Goal: Browse casually: Explore the website without a specific task or goal

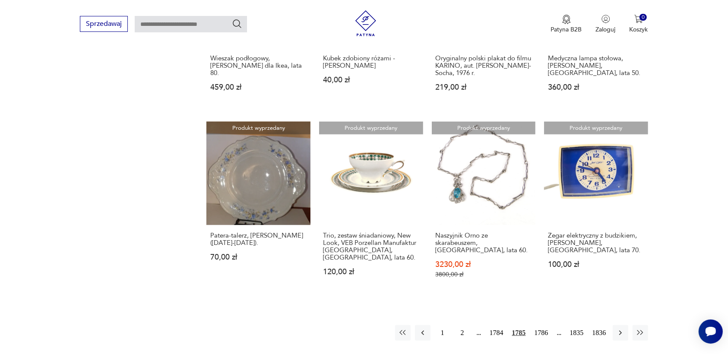
scroll to position [813, 0]
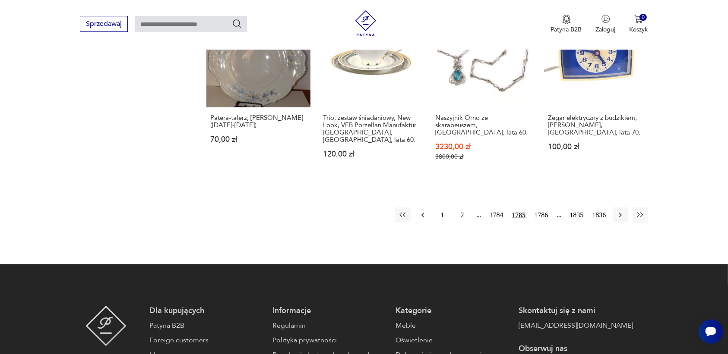
click at [423, 212] on icon "button" at bounding box center [422, 215] width 9 height 9
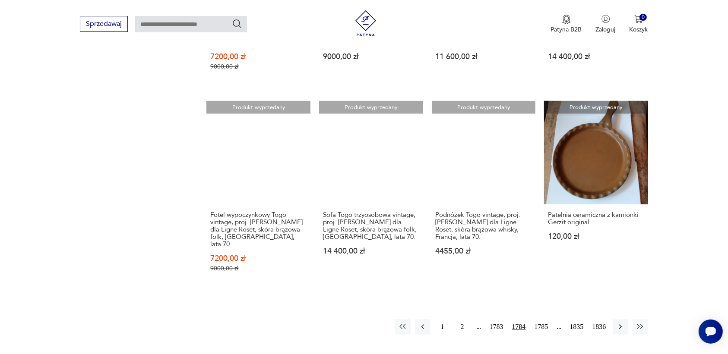
scroll to position [759, 0]
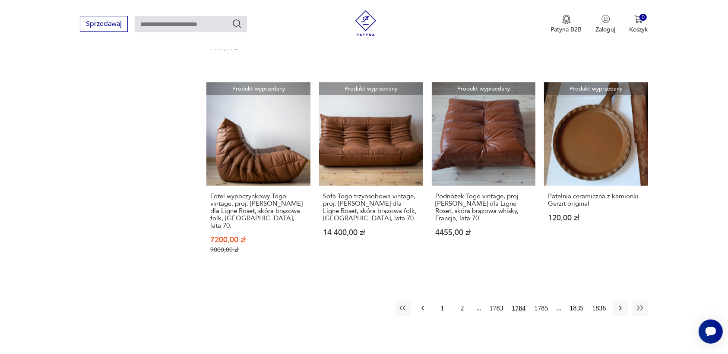
click at [422, 304] on icon "button" at bounding box center [422, 308] width 9 height 9
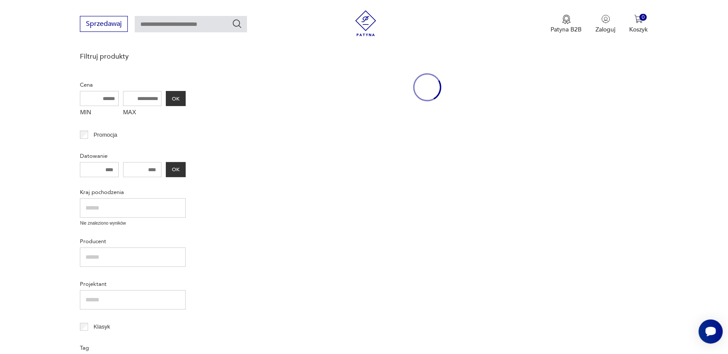
scroll to position [111, 0]
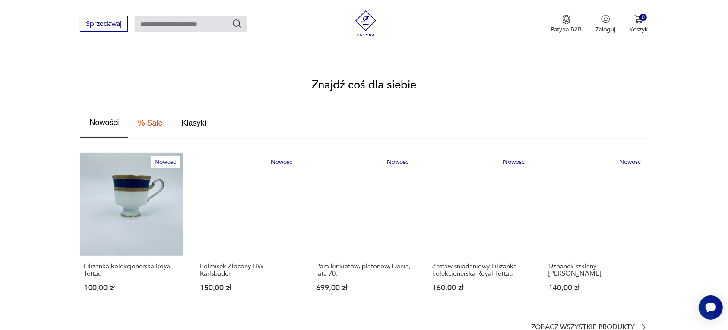
scroll to position [486, 0]
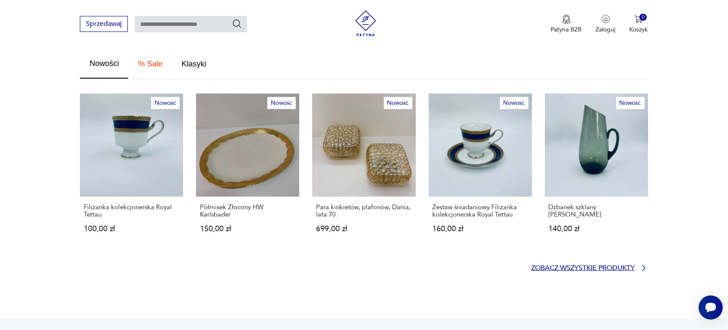
click at [607, 265] on p "Zobacz wszystkie produkty" at bounding box center [583, 268] width 104 height 6
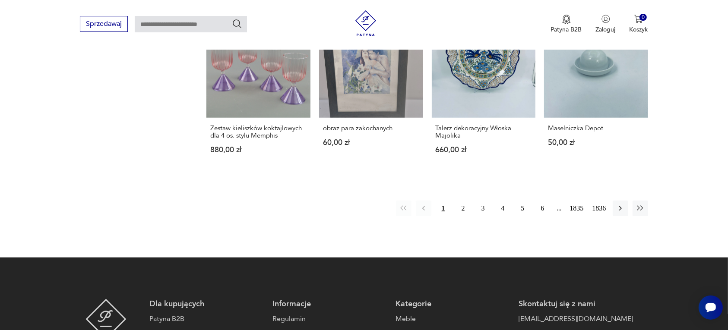
scroll to position [793, 0]
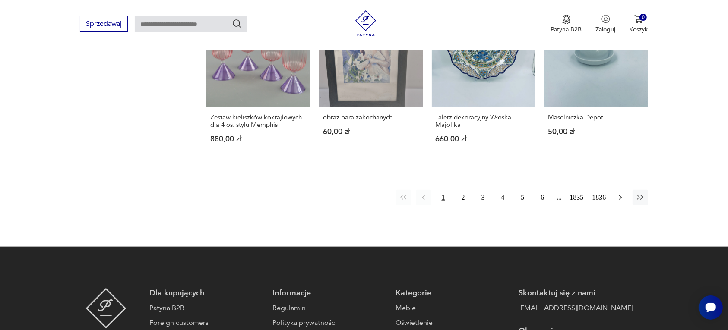
click at [619, 193] on icon "button" at bounding box center [620, 197] width 9 height 9
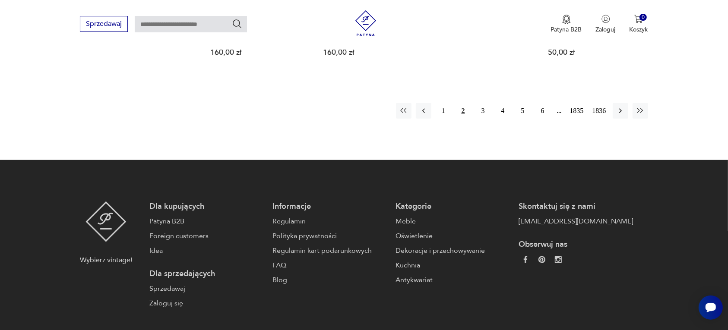
scroll to position [867, 0]
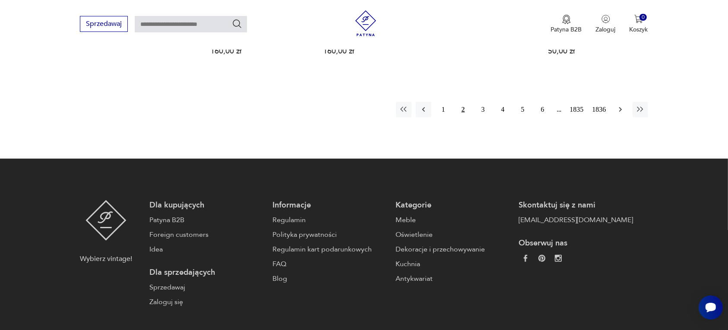
click at [618, 107] on icon "button" at bounding box center [620, 109] width 9 height 9
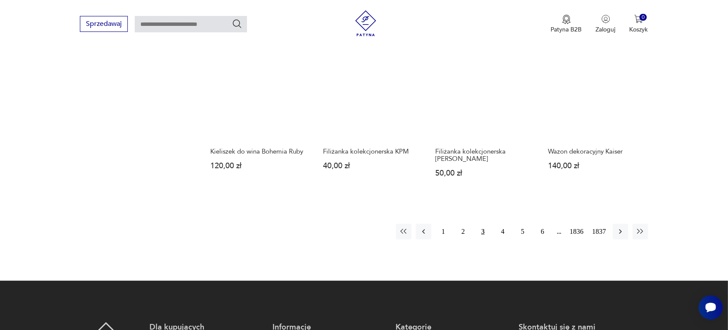
scroll to position [759, 0]
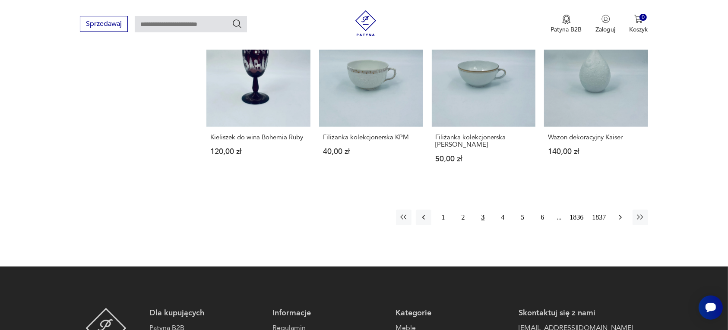
click at [620, 215] on icon "button" at bounding box center [620, 217] width 9 height 9
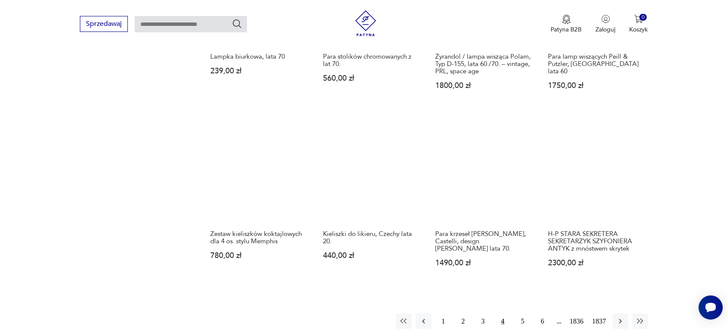
scroll to position [705, 0]
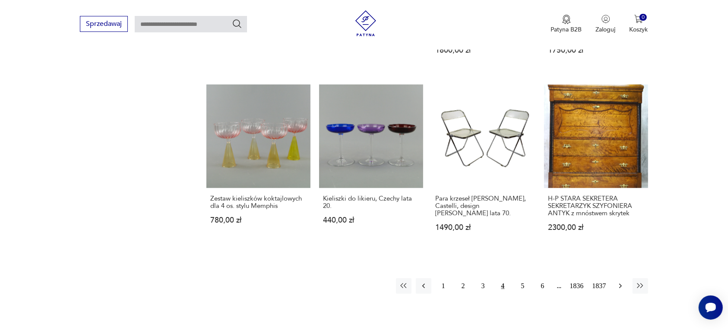
click at [618, 282] on icon "button" at bounding box center [620, 286] width 9 height 9
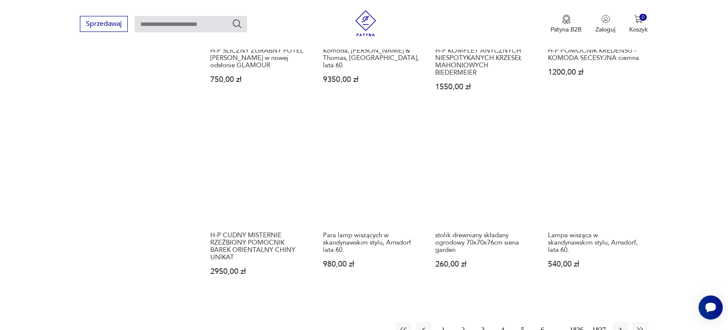
scroll to position [759, 0]
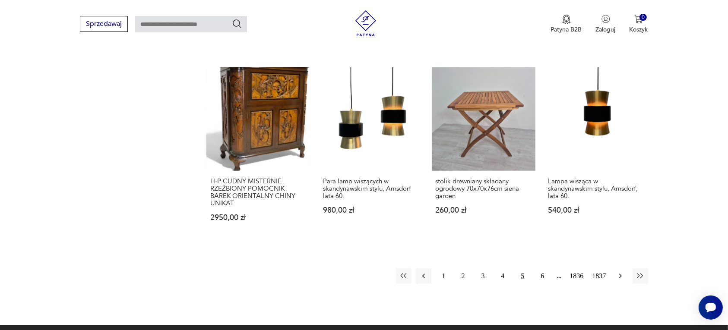
click at [620, 274] on icon "button" at bounding box center [620, 276] width 3 height 5
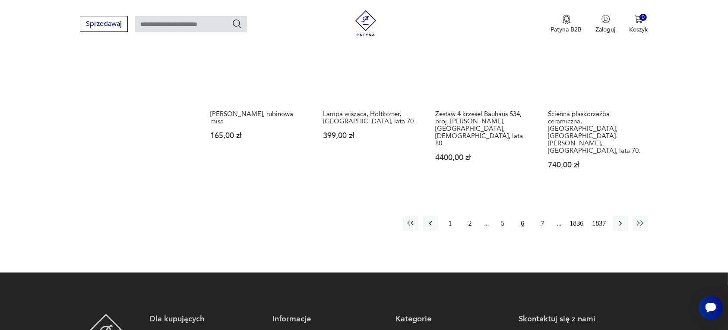
scroll to position [813, 0]
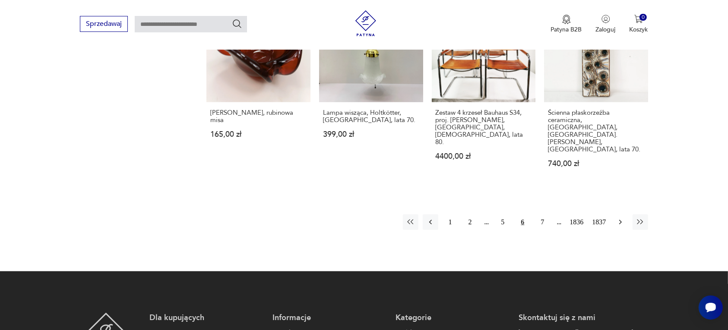
click at [620, 220] on icon "button" at bounding box center [620, 222] width 3 height 5
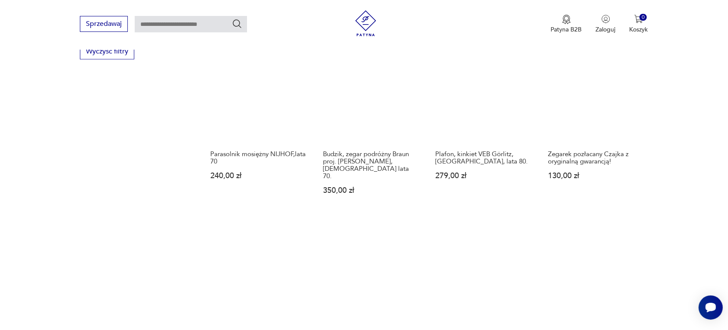
scroll to position [867, 0]
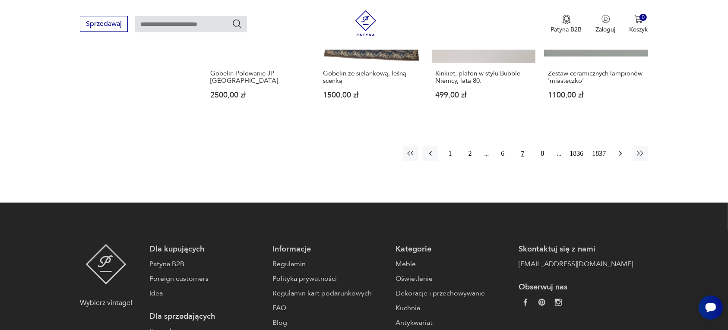
click at [618, 149] on icon "button" at bounding box center [620, 153] width 9 height 9
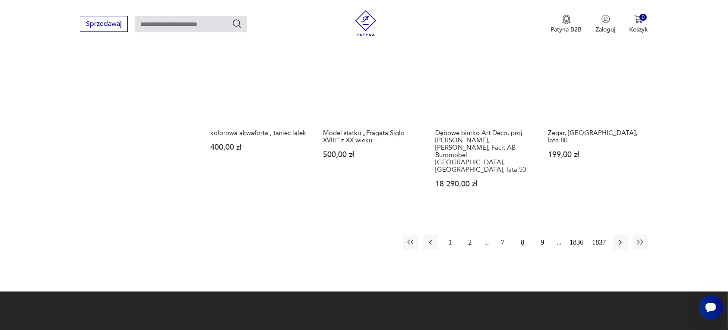
scroll to position [813, 0]
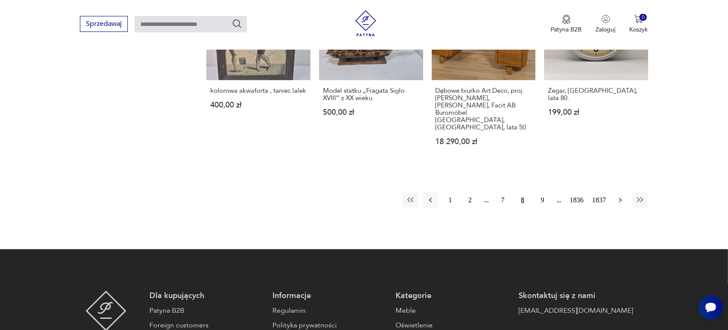
click at [621, 196] on icon "button" at bounding box center [620, 200] width 9 height 9
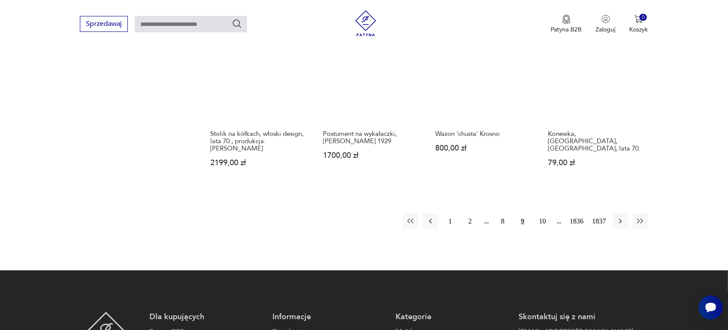
scroll to position [813, 0]
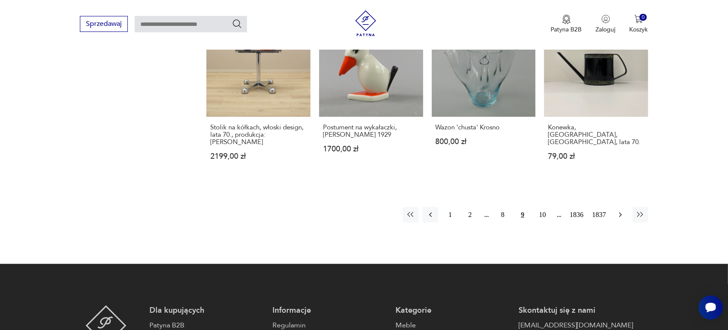
click at [619, 213] on icon "button" at bounding box center [620, 215] width 3 height 5
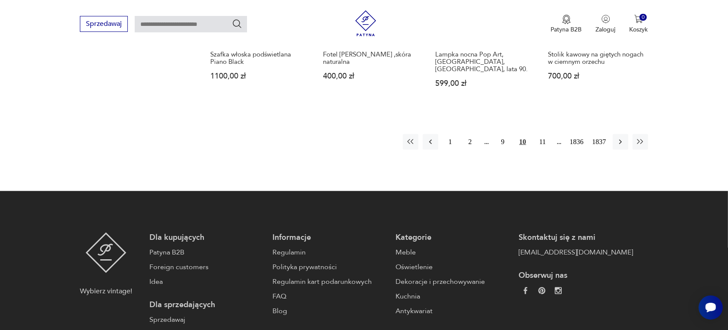
scroll to position [867, 0]
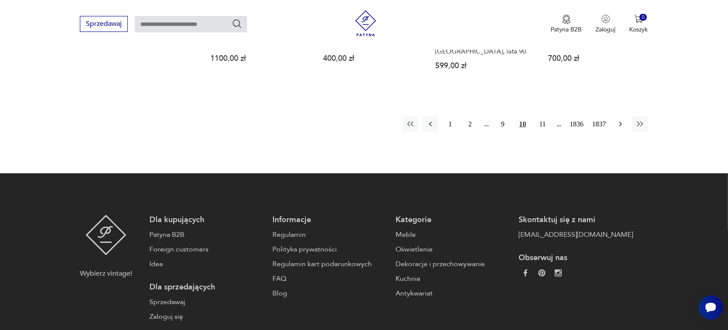
click at [618, 120] on icon "button" at bounding box center [620, 124] width 9 height 9
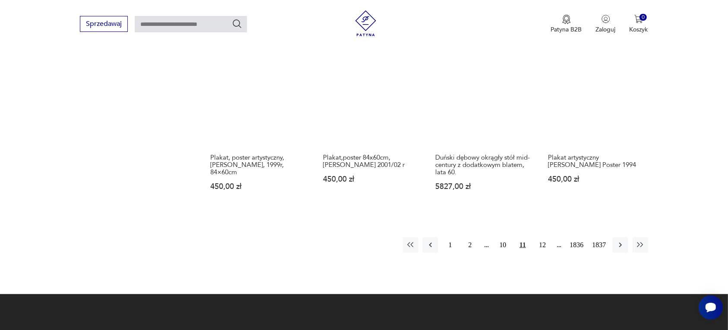
scroll to position [813, 0]
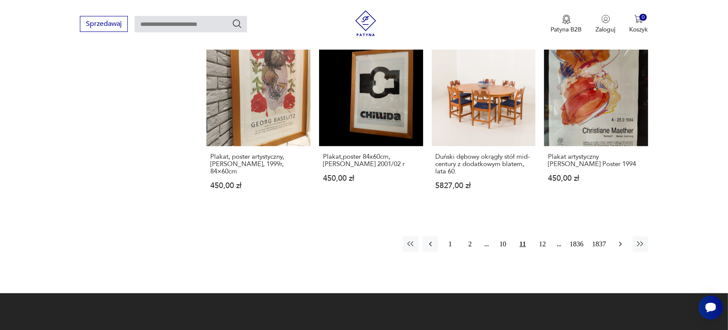
click at [620, 240] on icon "button" at bounding box center [620, 244] width 9 height 9
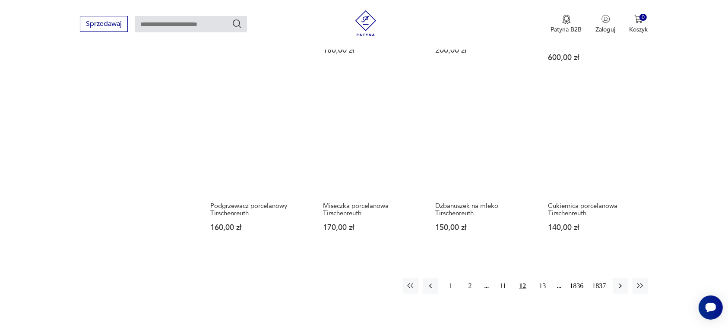
scroll to position [813, 0]
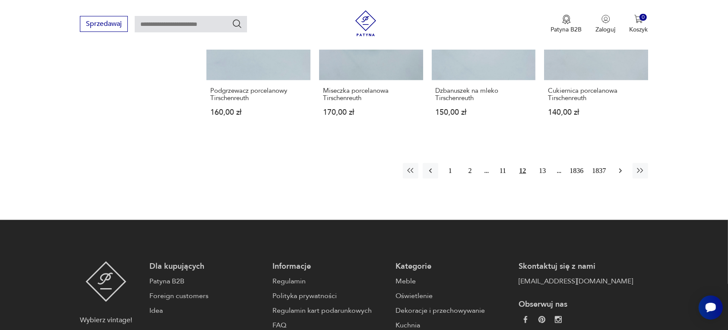
click at [618, 171] on icon "button" at bounding box center [620, 171] width 9 height 9
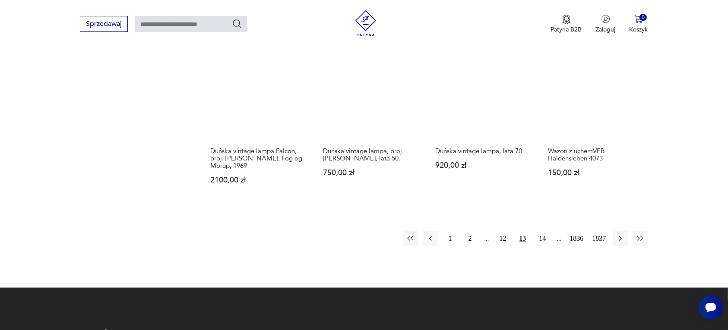
scroll to position [813, 0]
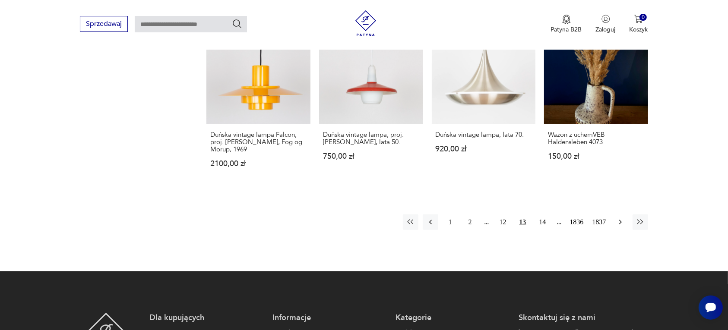
click at [616, 218] on icon "button" at bounding box center [620, 222] width 9 height 9
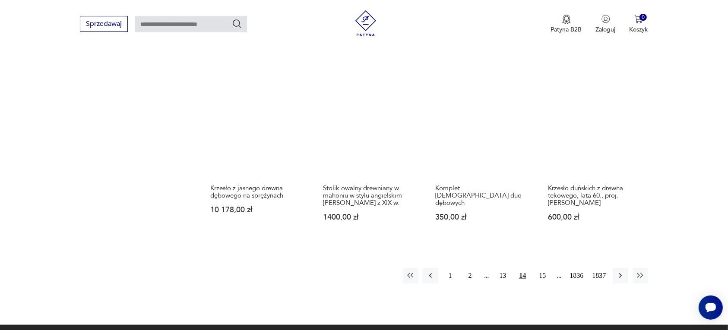
scroll to position [759, 0]
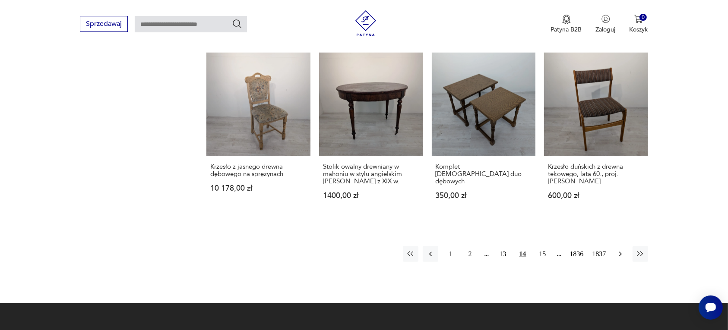
click at [620, 250] on icon "button" at bounding box center [620, 254] width 9 height 9
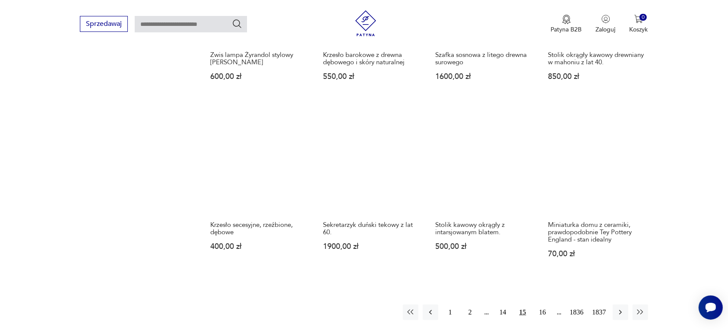
scroll to position [705, 0]
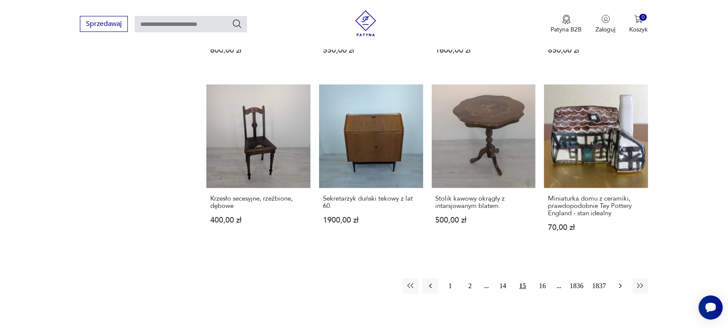
click at [619, 284] on icon "button" at bounding box center [620, 286] width 9 height 9
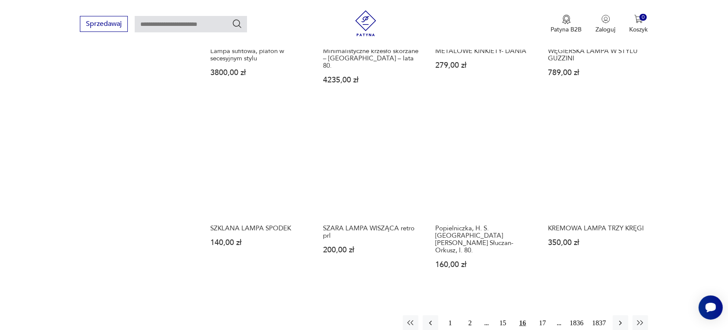
scroll to position [705, 0]
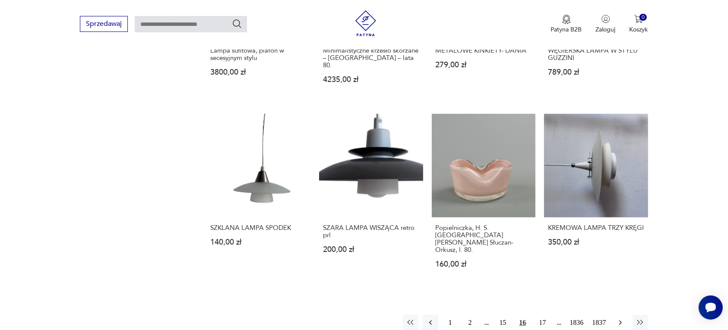
click at [618, 319] on icon "button" at bounding box center [620, 323] width 9 height 9
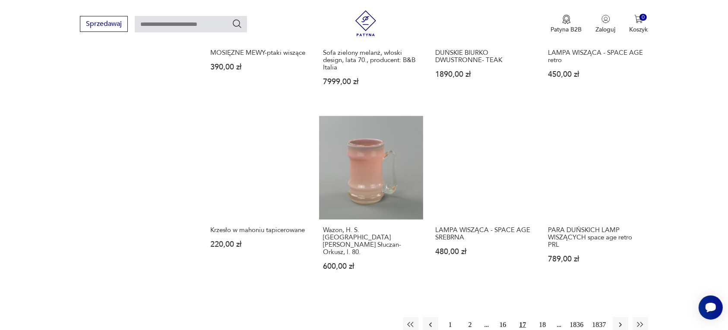
scroll to position [759, 0]
